Goal: Navigation & Orientation: Find specific page/section

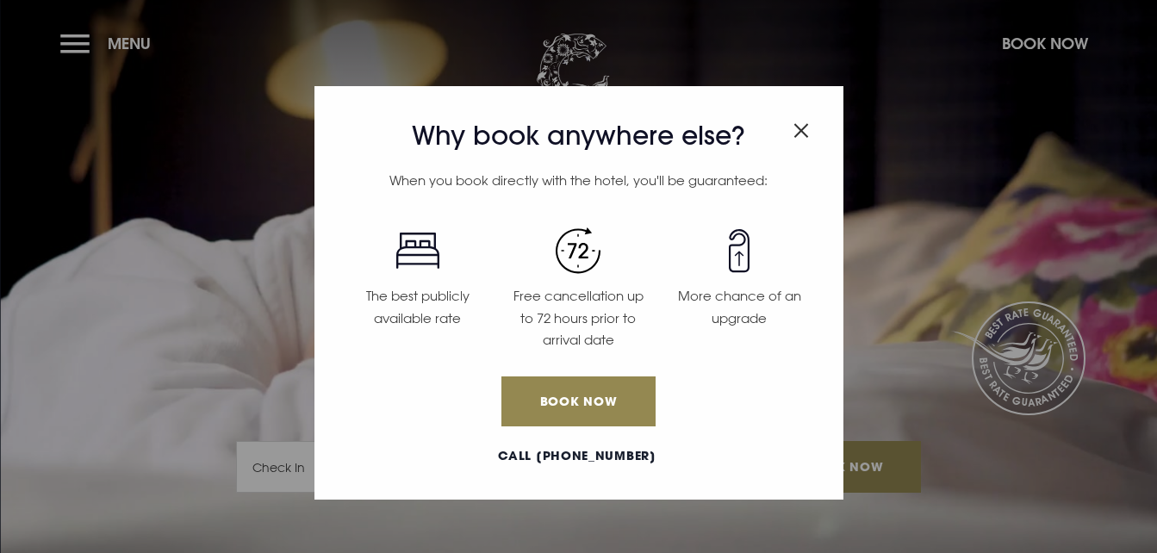
click at [803, 130] on img "Close modal" at bounding box center [802, 130] width 16 height 15
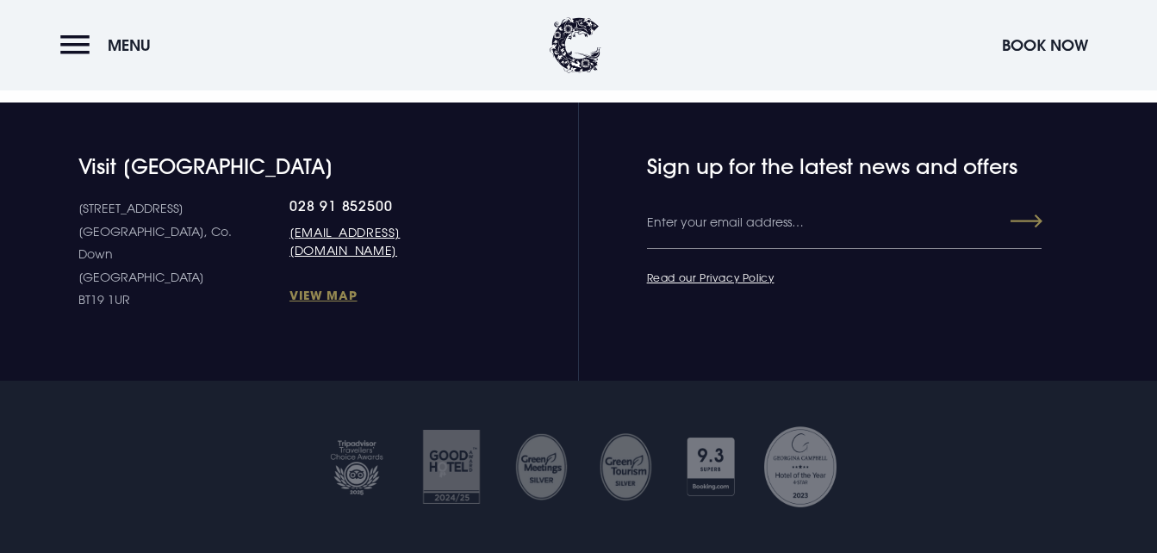
scroll to position [6572, 0]
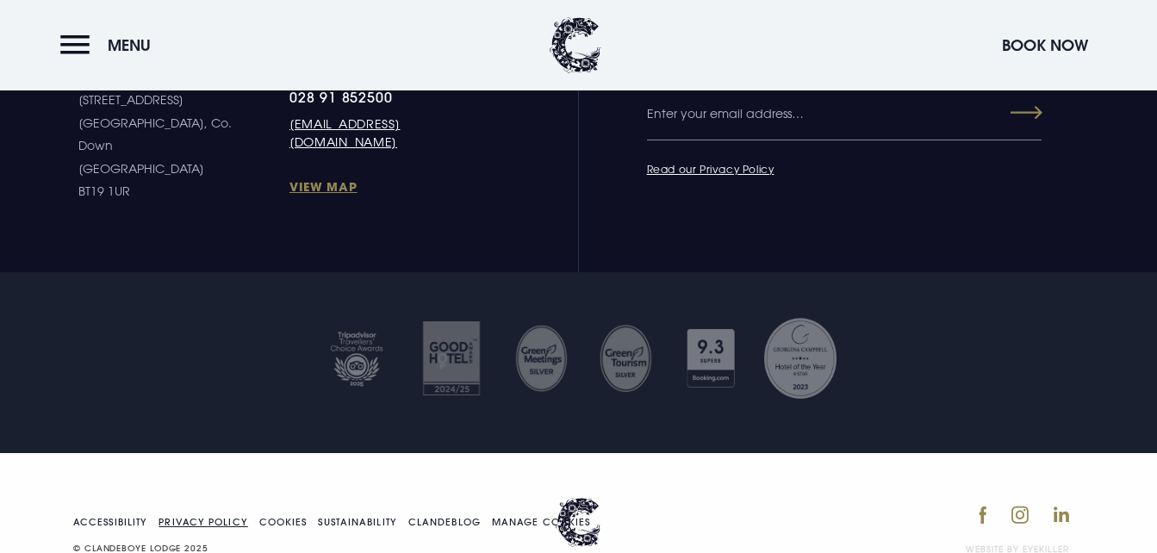
click at [211, 518] on link "Privacy Policy" at bounding box center [203, 522] width 89 height 9
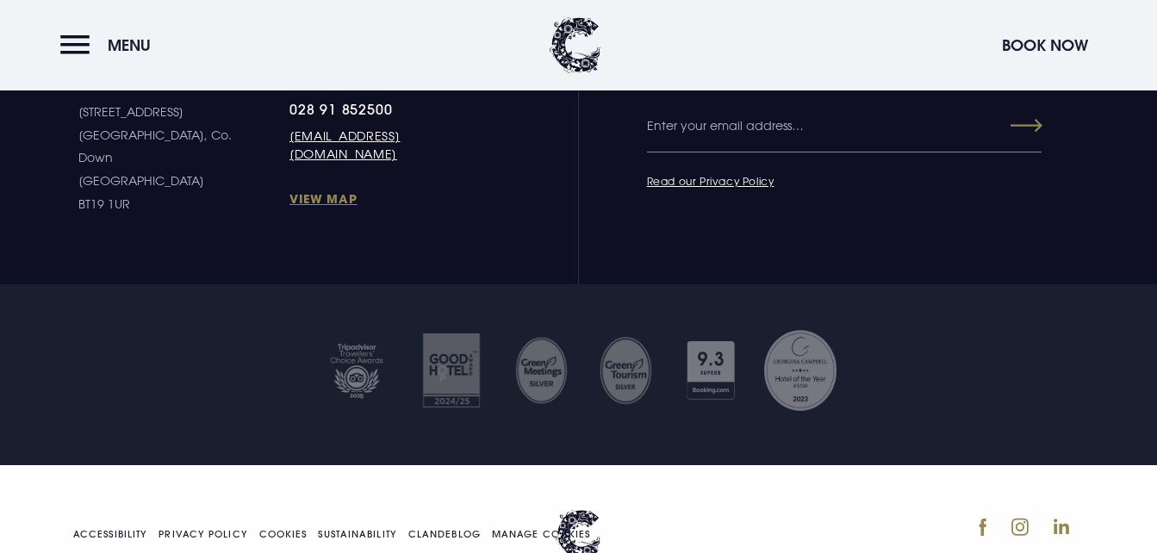
scroll to position [4740, 0]
